Goal: Information Seeking & Learning: Find specific page/section

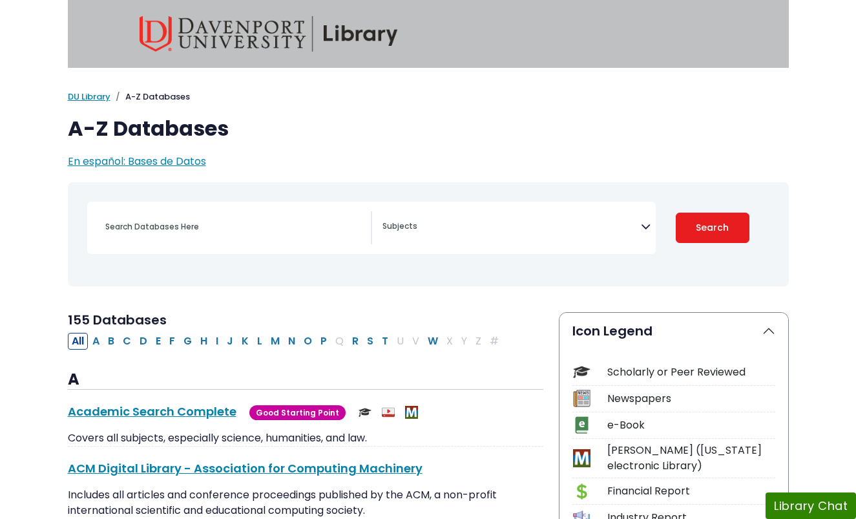
select select "Database Subject Filter"
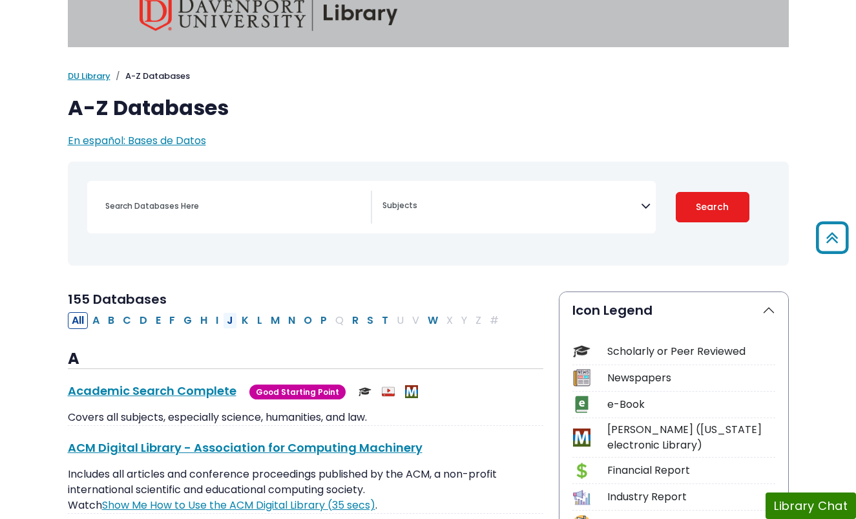
scroll to position [14, 0]
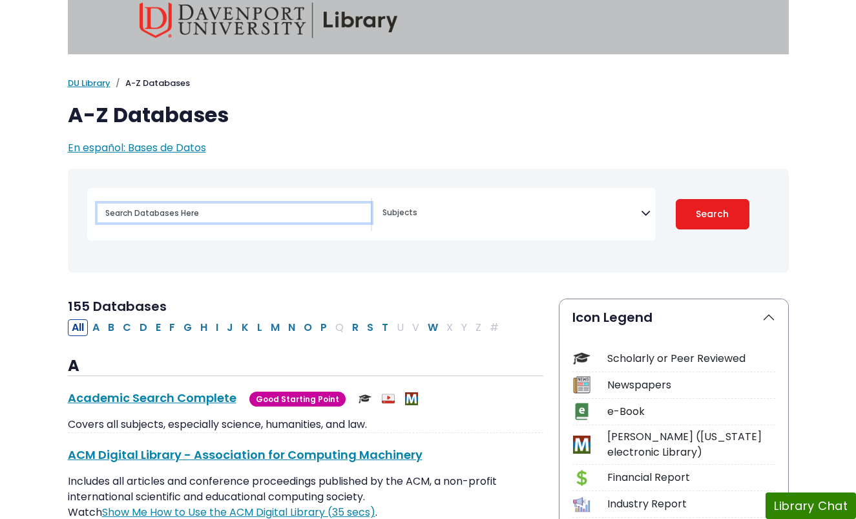
click at [257, 216] on input "Search database by title or keyword" at bounding box center [234, 213] width 273 height 19
type input "social media"
click at [676, 199] on button "Search" at bounding box center [713, 214] width 74 height 30
select select "Database Subject Filter"
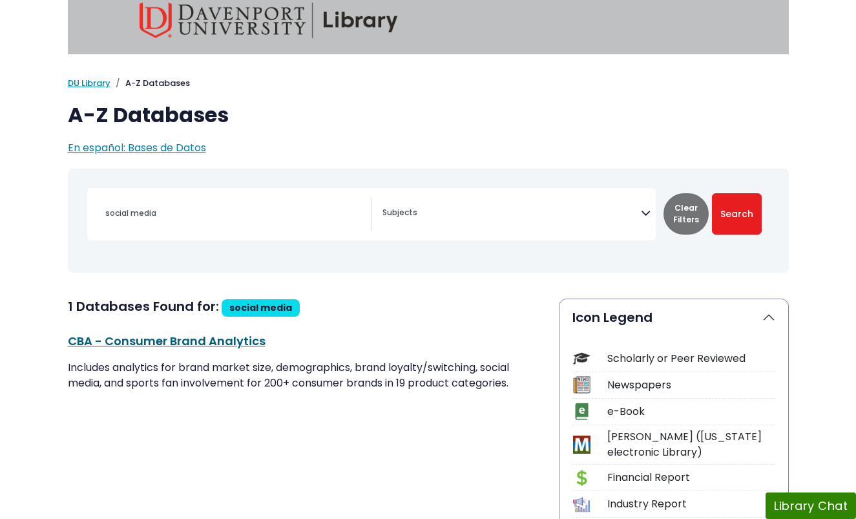
click at [184, 342] on link "CBA - Consumer Brand Analytics This link opens in a new window" at bounding box center [167, 341] width 198 height 16
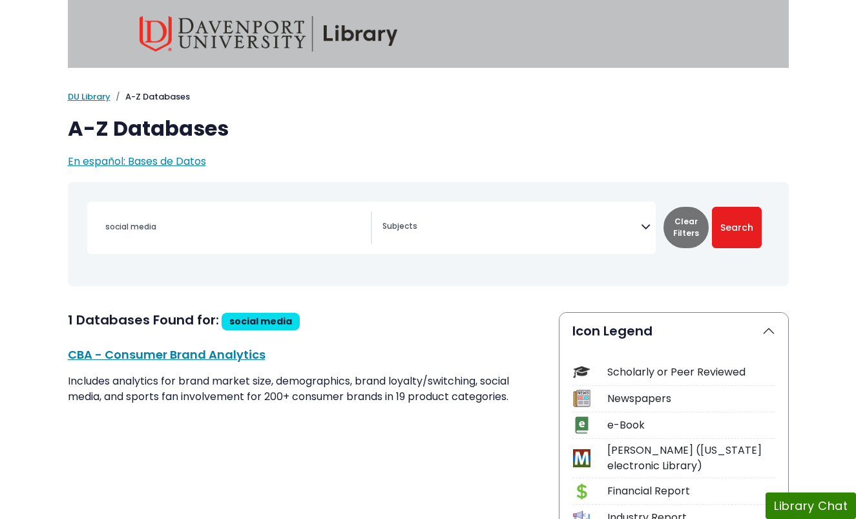
click at [644, 225] on icon "Search filters" at bounding box center [646, 224] width 10 height 19
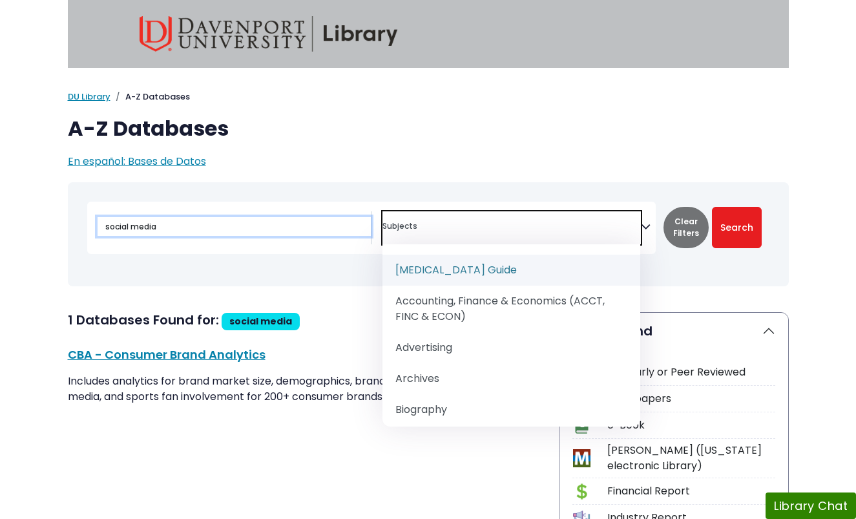
click at [273, 229] on input "social media" at bounding box center [234, 226] width 273 height 19
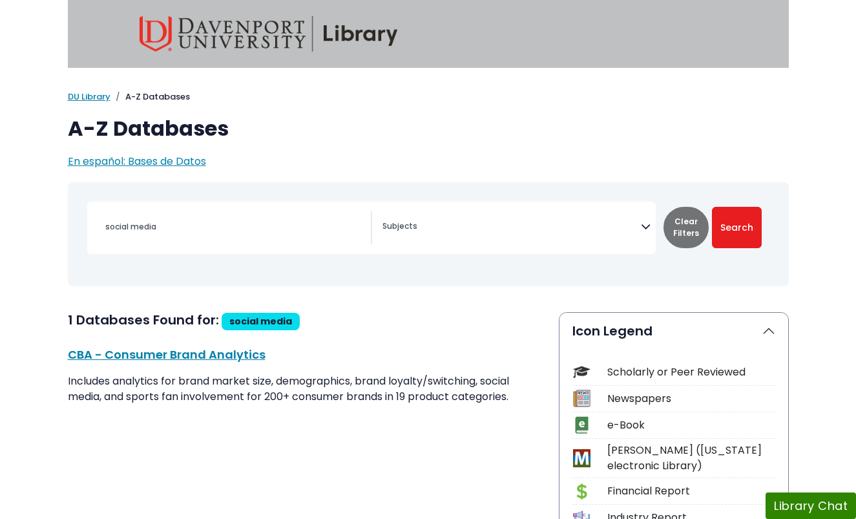
click at [287, 213] on div "social media" at bounding box center [234, 226] width 273 height 31
click at [251, 228] on input "social media" at bounding box center [234, 226] width 273 height 19
type input "social"
click at [83, 96] on link "DU Library" at bounding box center [89, 96] width 43 height 12
